Goal: Information Seeking & Learning: Learn about a topic

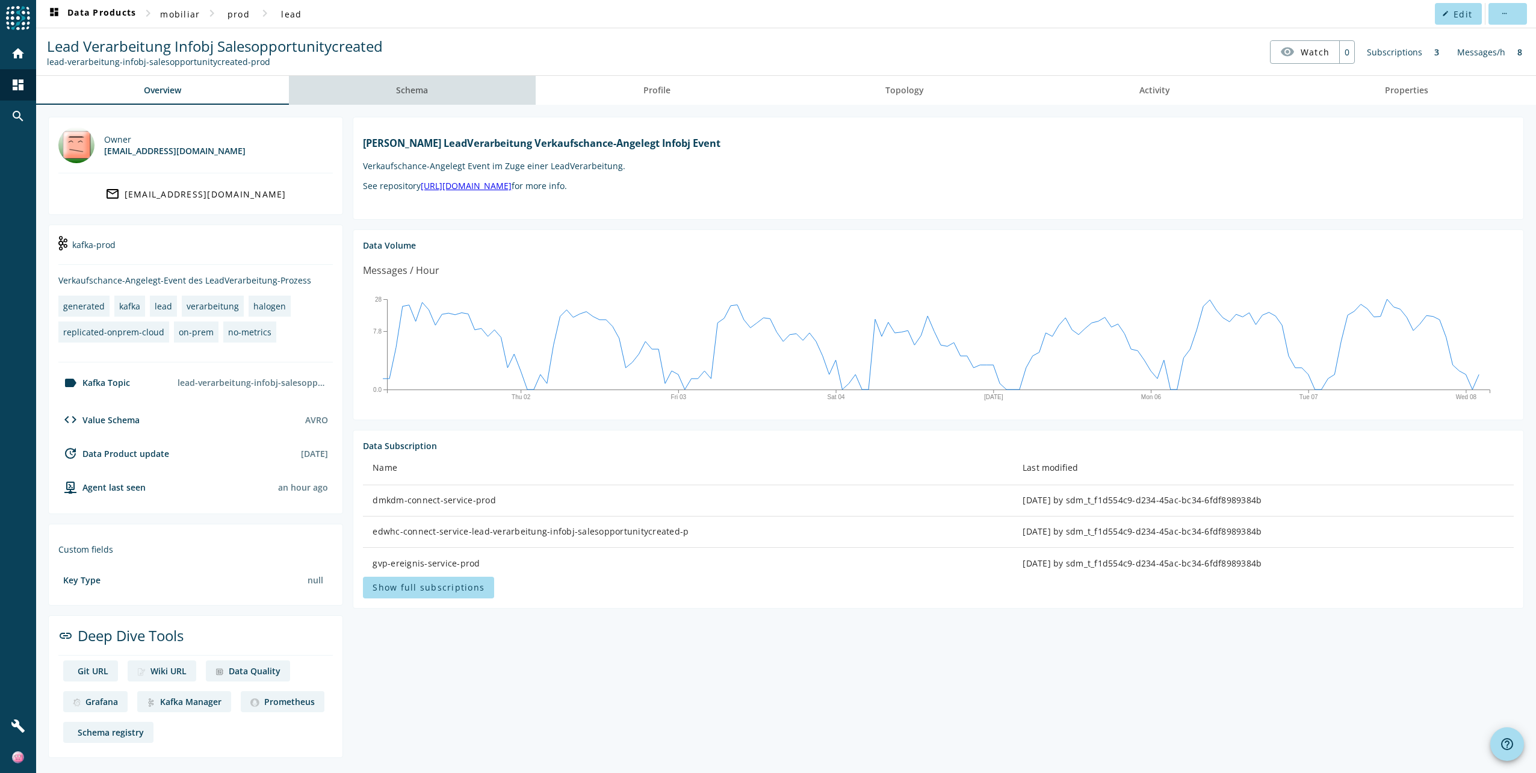
click at [445, 89] on link "Schema" at bounding box center [412, 90] width 247 height 29
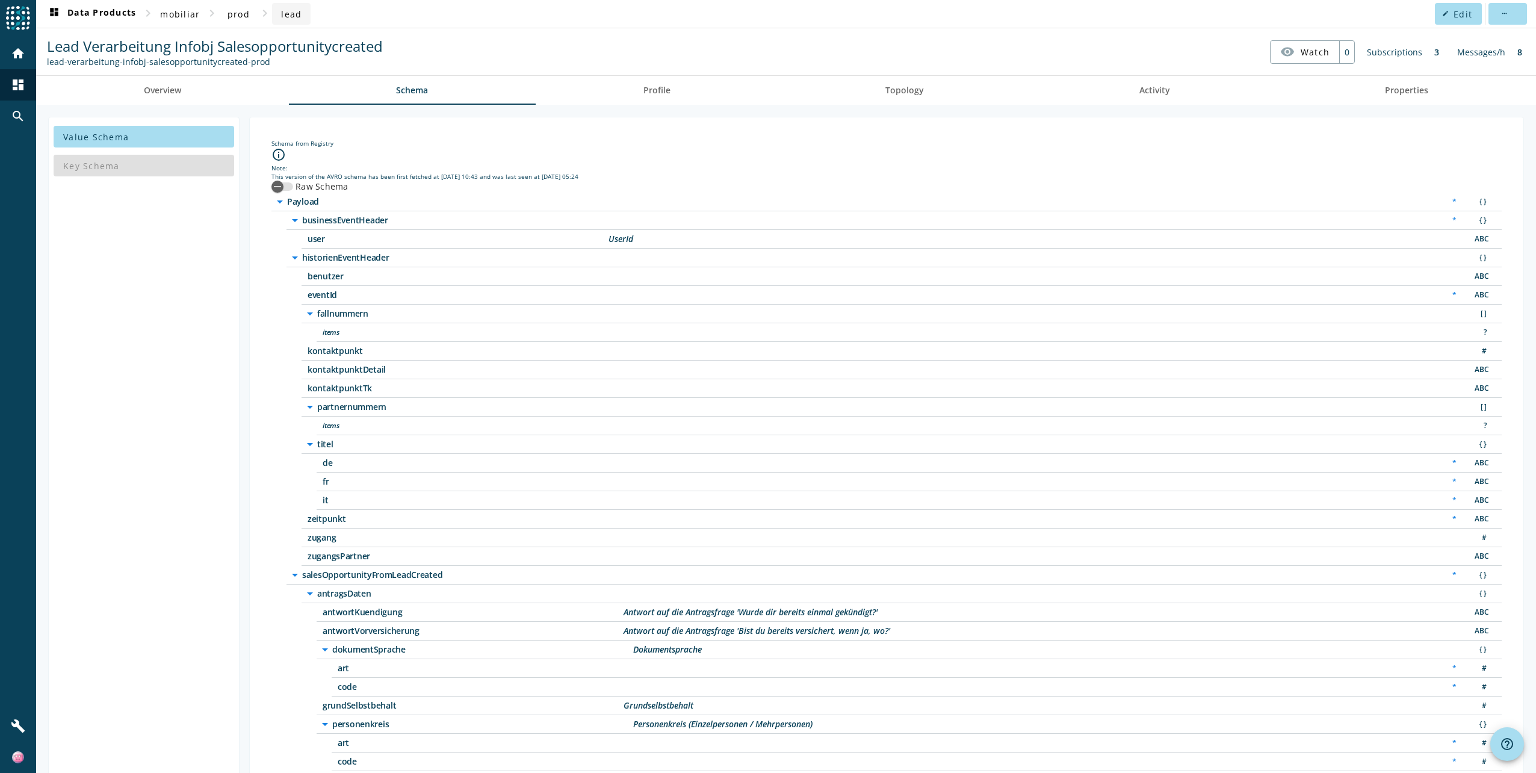
click at [283, 17] on span "lead" at bounding box center [291, 13] width 20 height 11
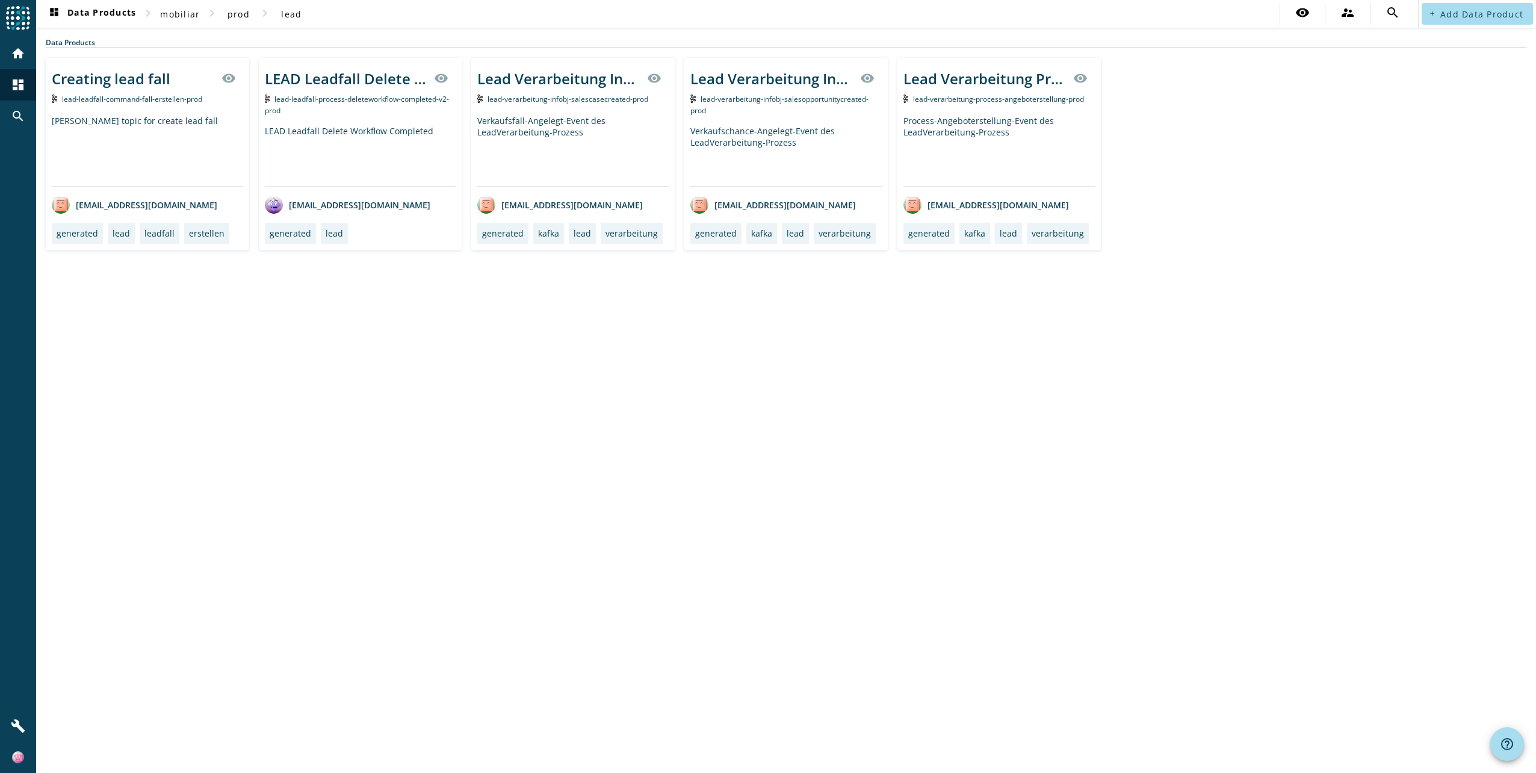
click at [595, 144] on div "Verkaufsfall-Angelegt-Event des LeadVerarbeitung-Prozess" at bounding box center [572, 150] width 191 height 71
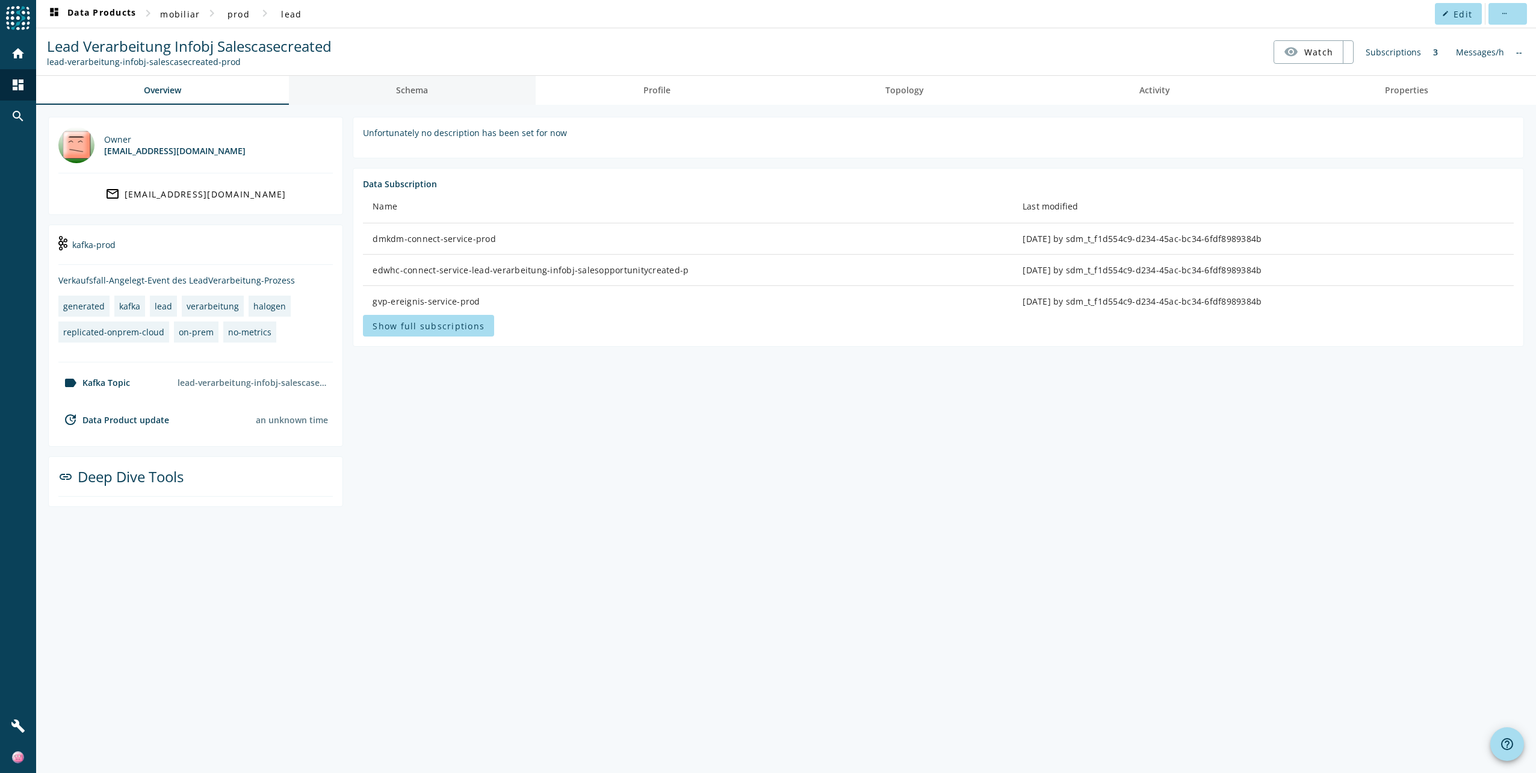
click at [423, 86] on span "Schema" at bounding box center [412, 90] width 32 height 8
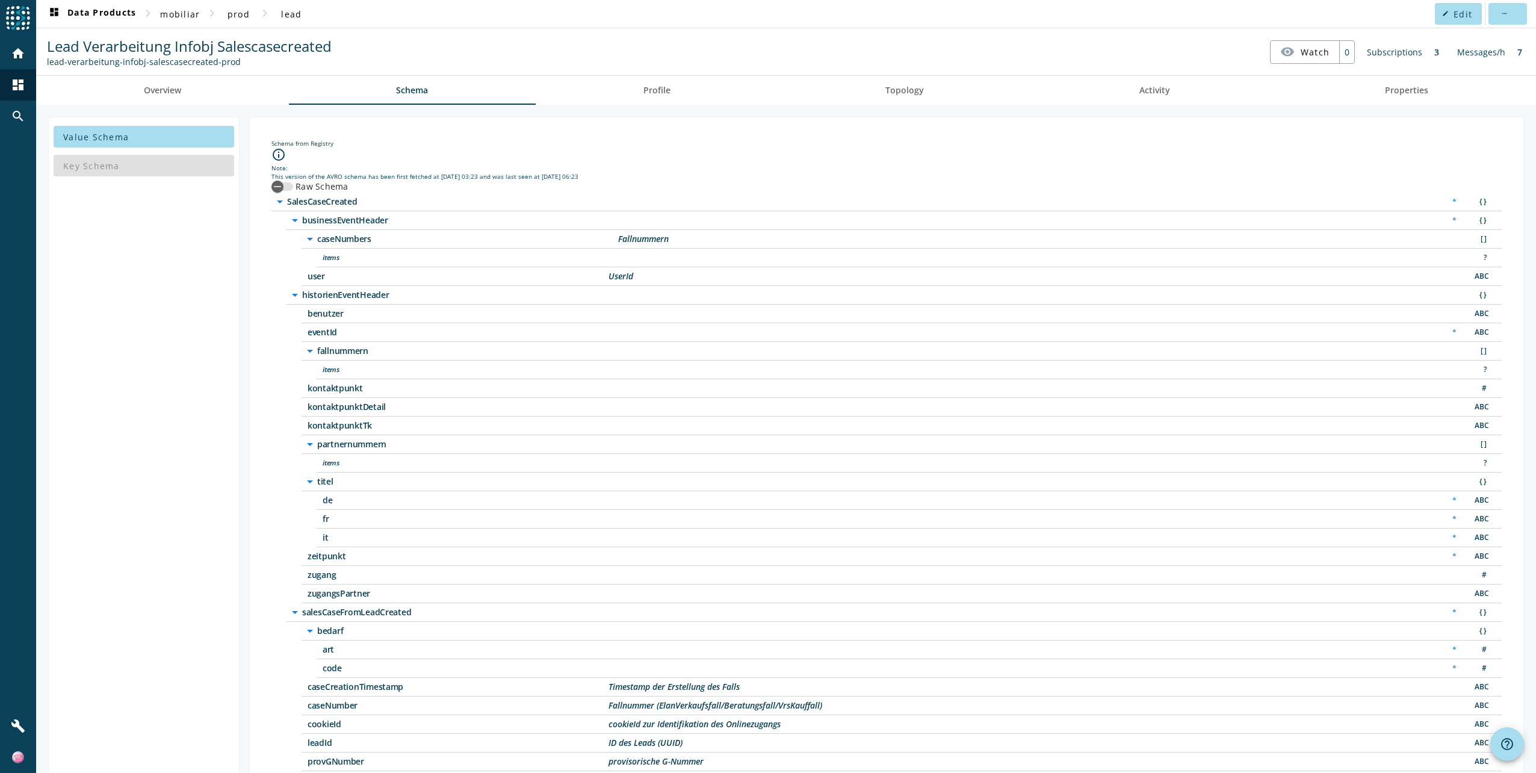
click at [296, 293] on icon "arrow_drop_down" at bounding box center [295, 295] width 14 height 14
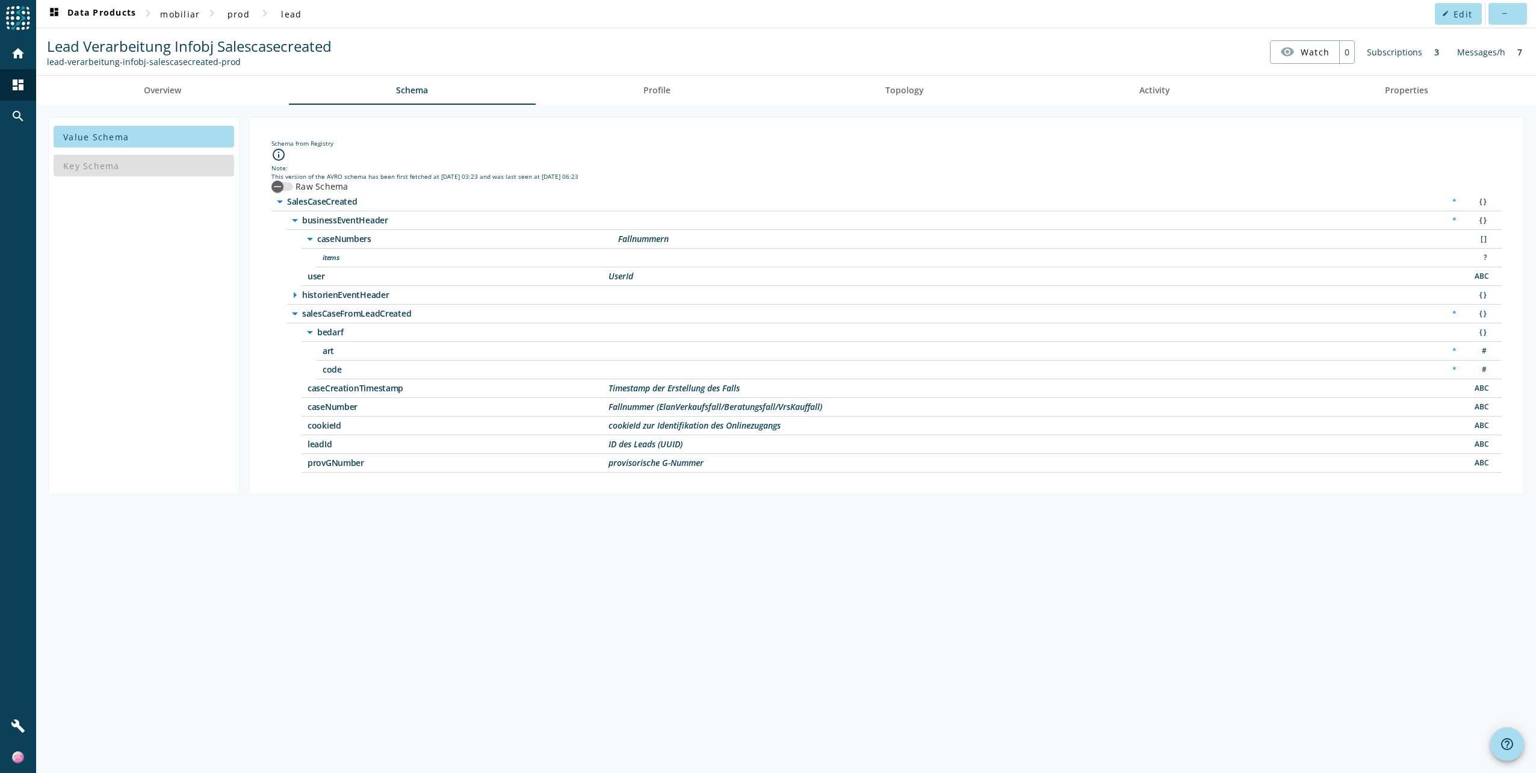
click at [294, 309] on icon "arrow_drop_down" at bounding box center [295, 313] width 14 height 14
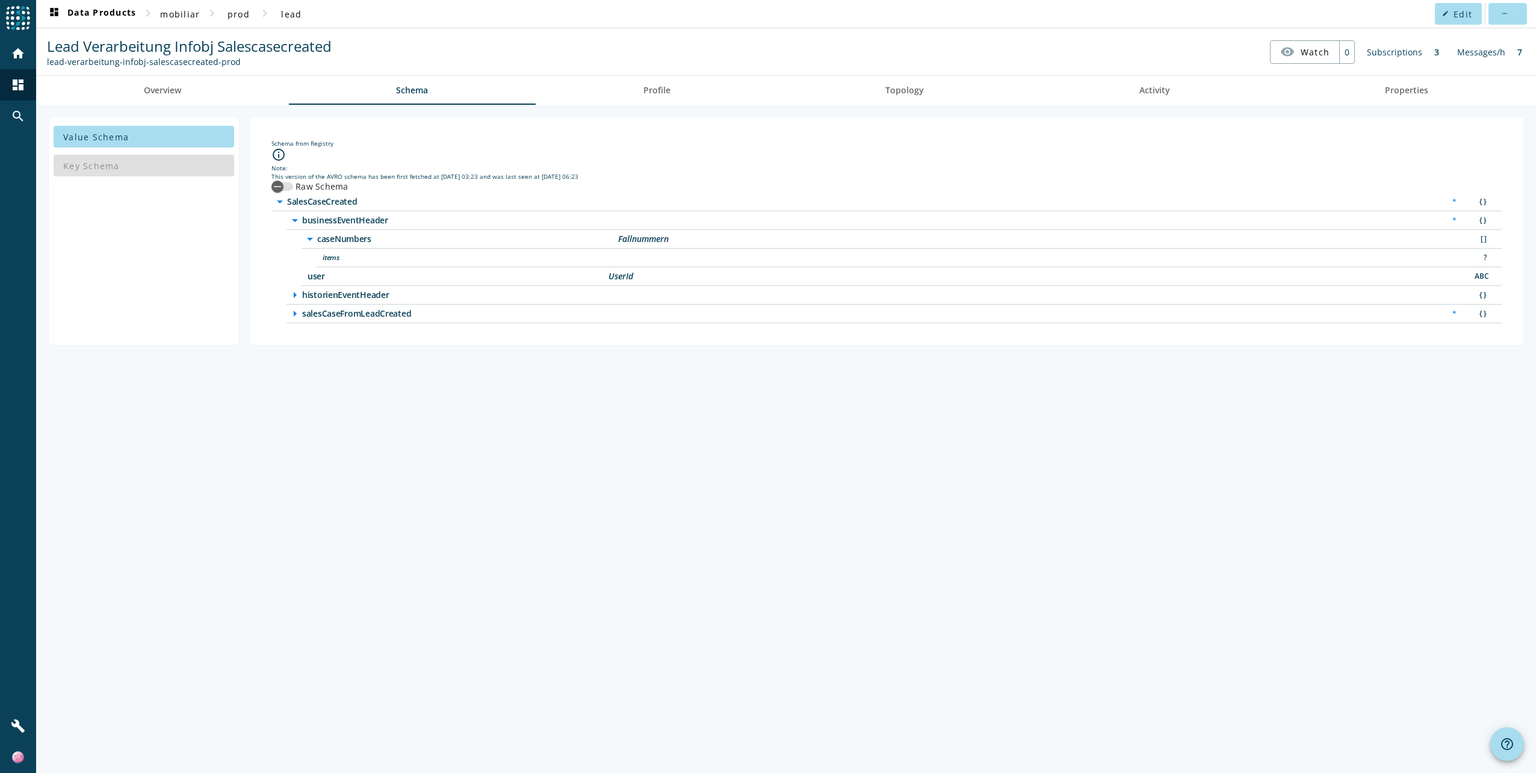
click at [296, 296] on icon "arrow_right" at bounding box center [295, 295] width 14 height 14
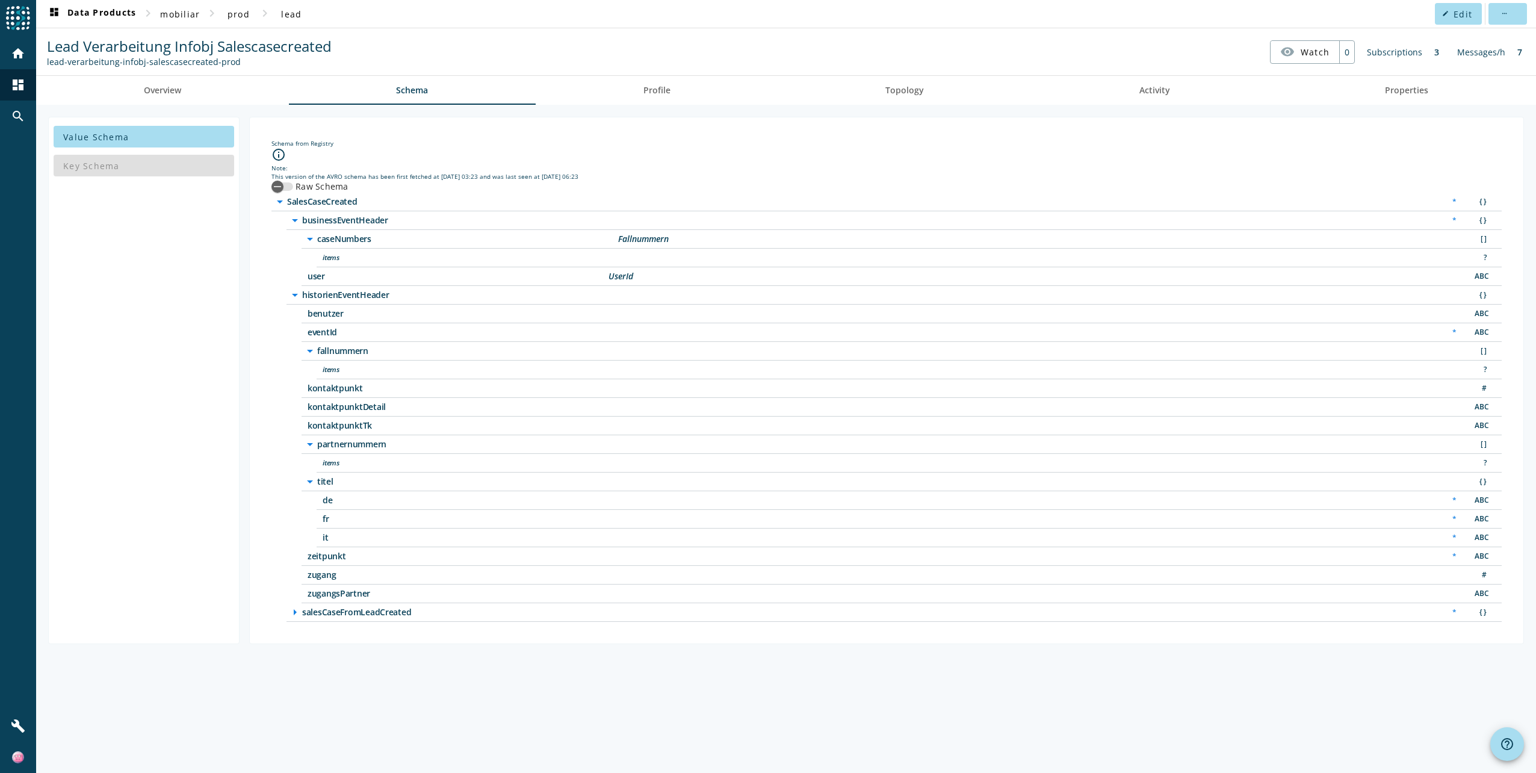
click at [297, 222] on icon "arrow_drop_down" at bounding box center [295, 220] width 14 height 14
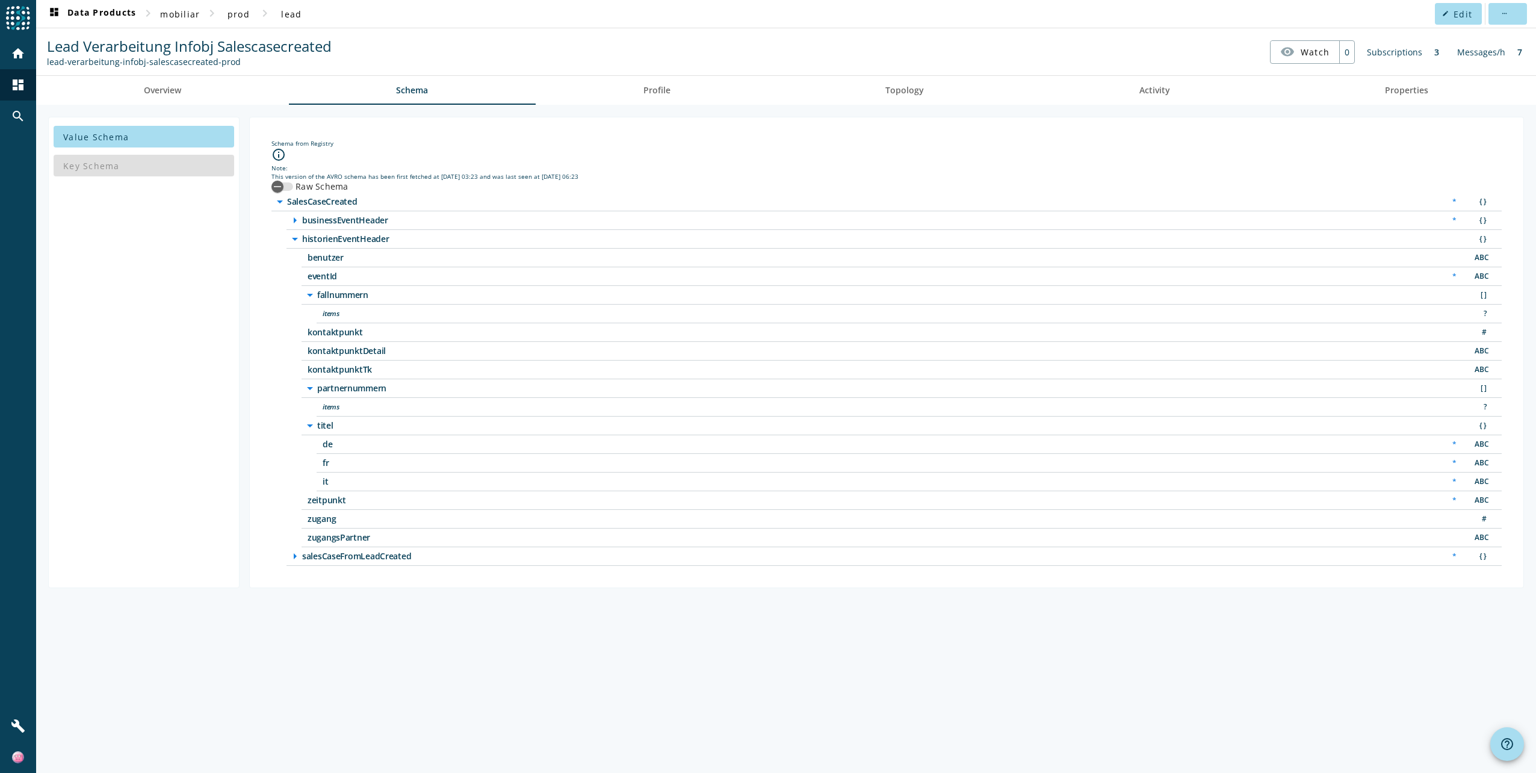
click at [293, 239] on icon "arrow_drop_down" at bounding box center [295, 239] width 14 height 14
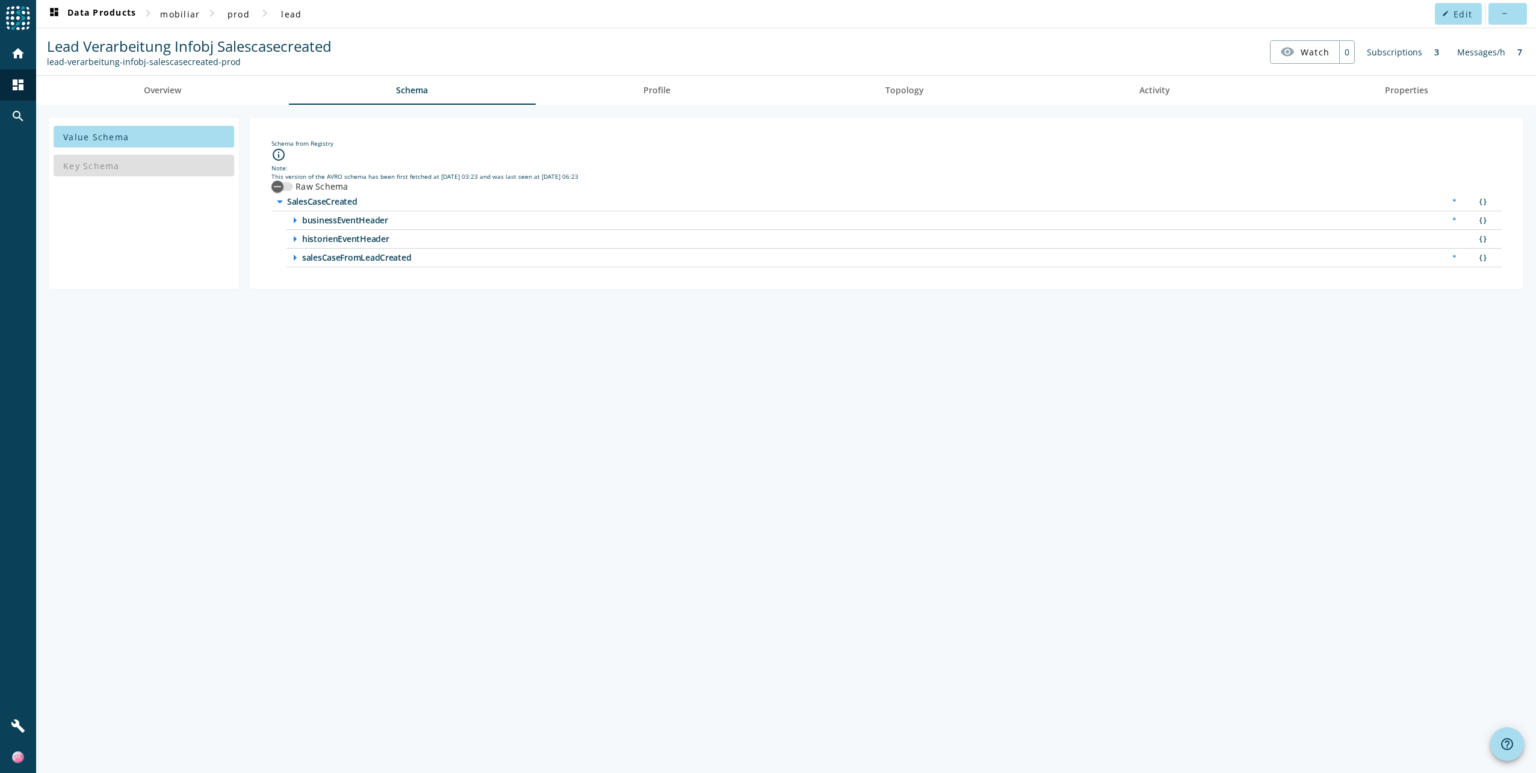
click at [293, 239] on icon "arrow_right" at bounding box center [295, 239] width 14 height 14
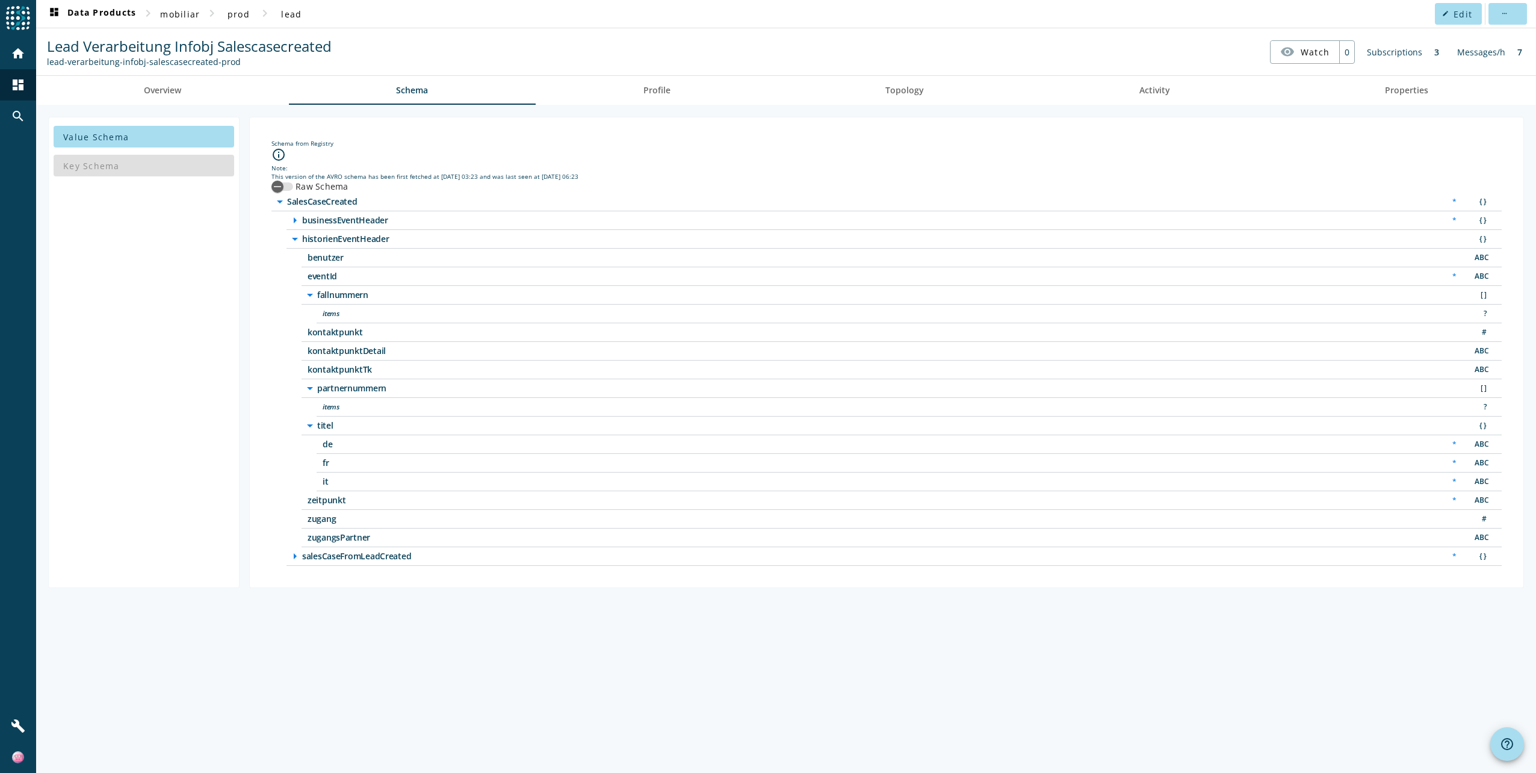
click at [299, 219] on icon "arrow_right" at bounding box center [295, 220] width 14 height 14
